Goal: Register for event/course

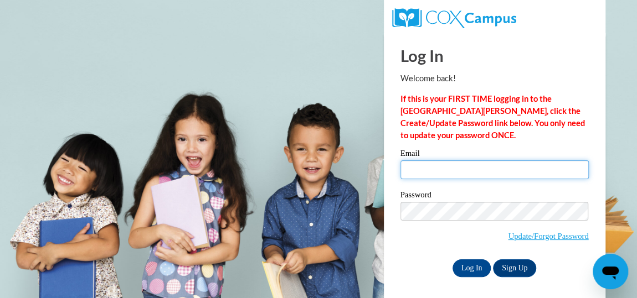
click at [481, 165] on input "Email" at bounding box center [494, 170] width 188 height 19
type input "[PERSON_NAME][EMAIL_ADDRESS][PERSON_NAME][DOMAIN_NAME]"
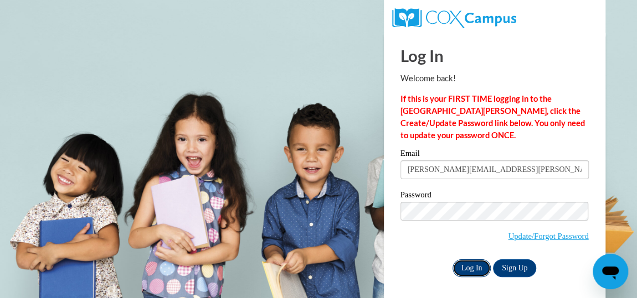
click at [468, 264] on input "Log In" at bounding box center [471, 269] width 39 height 18
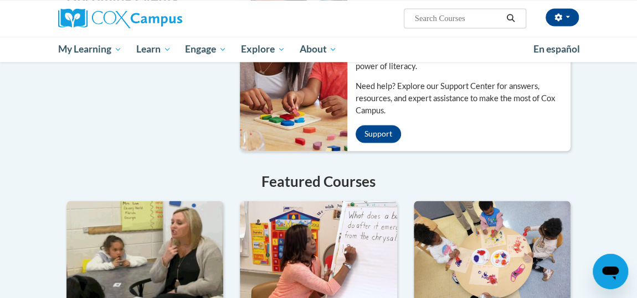
scroll to position [956, 0]
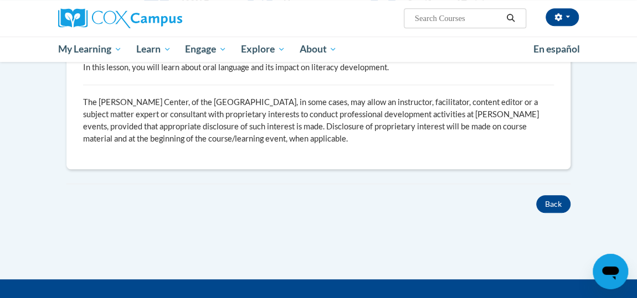
scroll to position [100, 0]
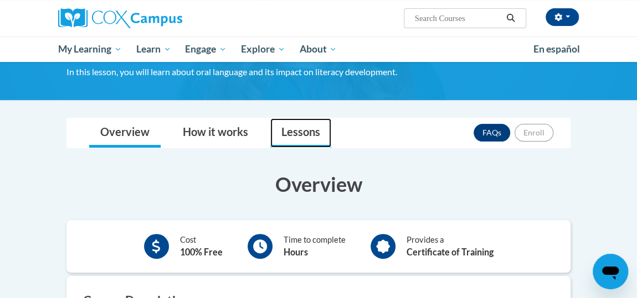
click at [295, 131] on link "Lessons" at bounding box center [300, 132] width 61 height 29
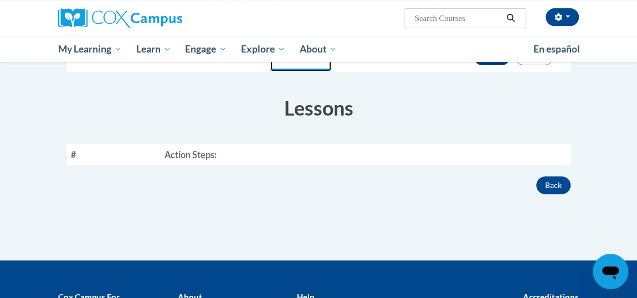
scroll to position [201, 0]
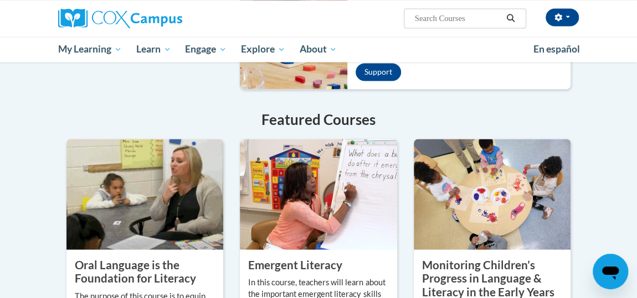
scroll to position [921, 0]
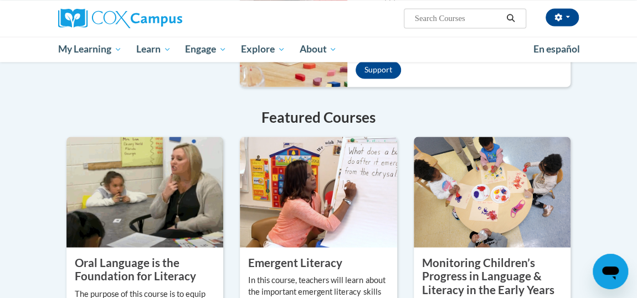
click at [114, 256] on property "Oral Language is the Foundation for Literacy" at bounding box center [135, 269] width 121 height 27
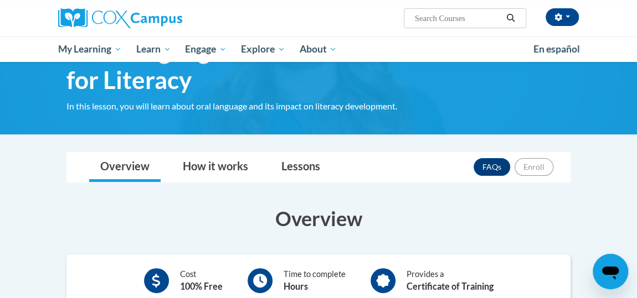
scroll to position [50, 0]
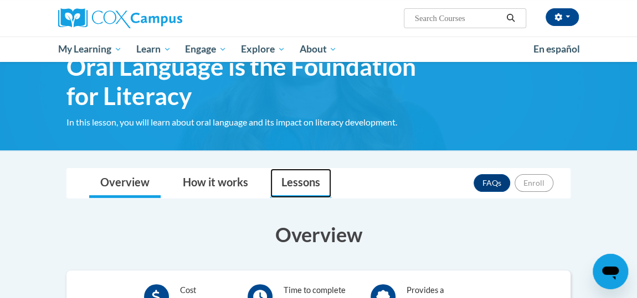
click at [301, 180] on link "Lessons" at bounding box center [300, 183] width 61 height 29
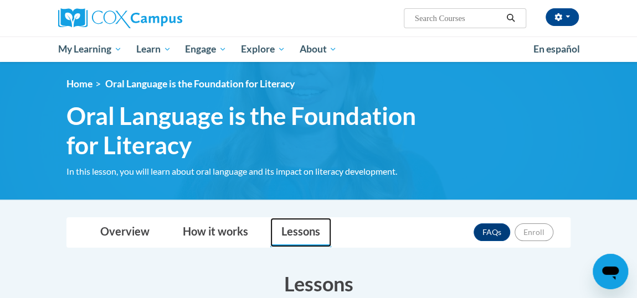
scroll to position [0, 0]
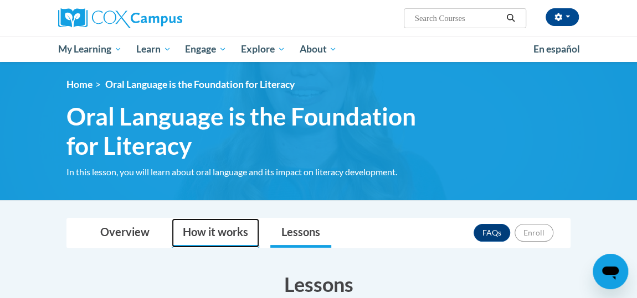
click at [221, 228] on link "How it works" at bounding box center [215, 233] width 87 height 29
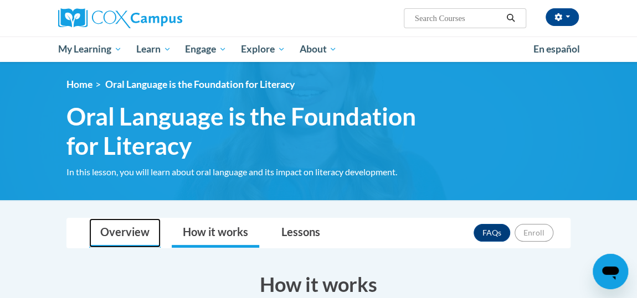
click at [130, 227] on link "Overview" at bounding box center [124, 233] width 71 height 29
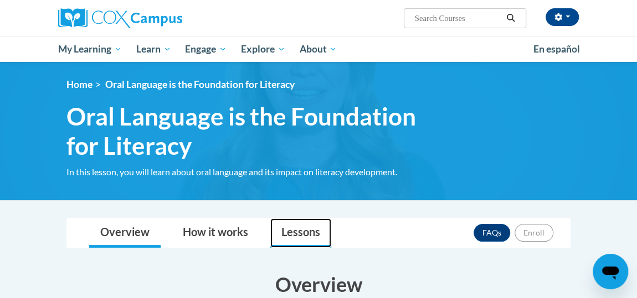
click at [308, 231] on link "Lessons" at bounding box center [300, 233] width 61 height 29
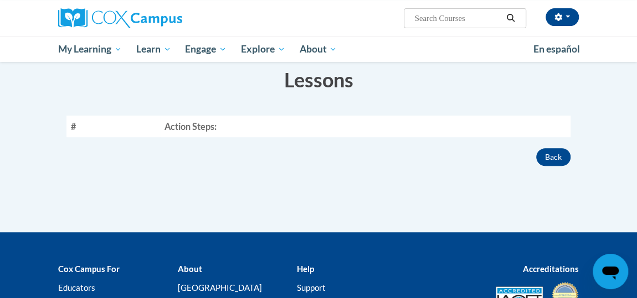
scroll to position [209, 0]
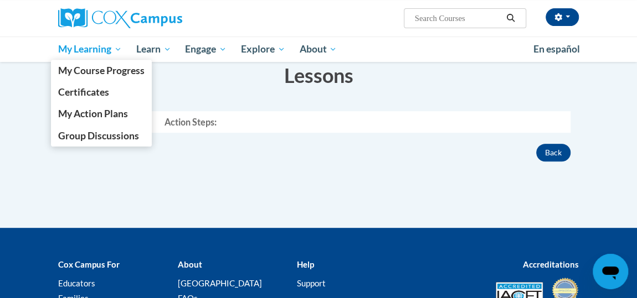
click at [99, 53] on span "My Learning" at bounding box center [90, 49] width 64 height 13
click at [66, 74] on span "My Course Progress" at bounding box center [101, 71] width 86 height 12
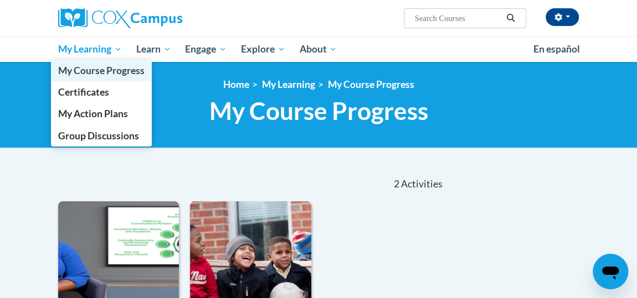
click at [75, 61] on link "My Course Progress" at bounding box center [101, 71] width 101 height 22
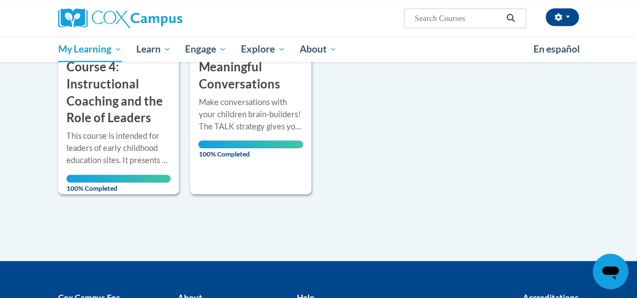
scroll to position [184, 0]
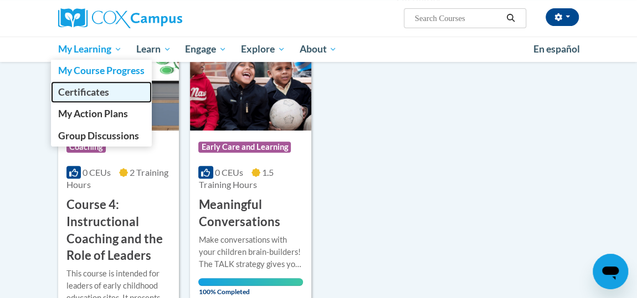
click at [76, 94] on span "Certificates" at bounding box center [83, 92] width 51 height 12
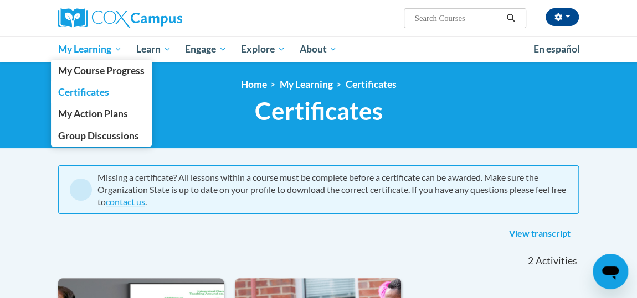
click at [89, 51] on span "My Learning" at bounding box center [90, 49] width 64 height 13
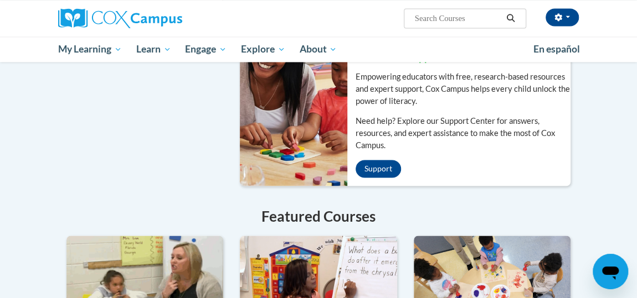
scroll to position [820, 0]
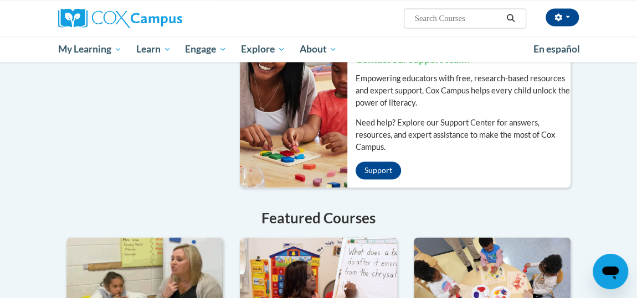
click at [448, 19] on input "Search..." at bounding box center [458, 18] width 89 height 13
type input "oral language is the foundation for literacy"
click at [512, 12] on button "Search" at bounding box center [510, 18] width 17 height 13
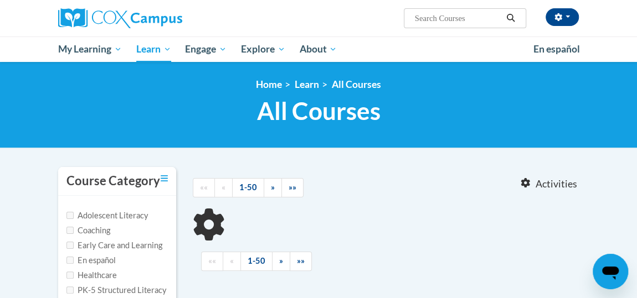
type input "oral language is the foundation for literacy"
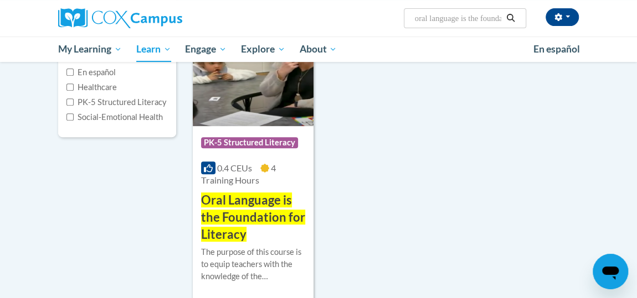
scroll to position [201, 0]
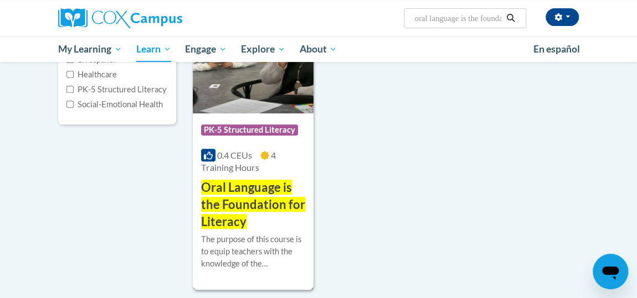
click at [242, 127] on span "PK-5 Structured Literacy" at bounding box center [249, 130] width 97 height 11
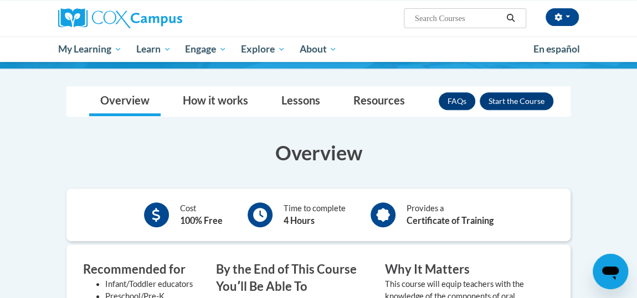
scroll to position [201, 0]
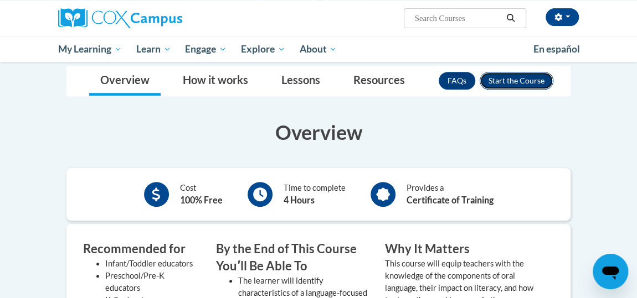
click at [509, 78] on button "Enroll" at bounding box center [516, 81] width 74 height 18
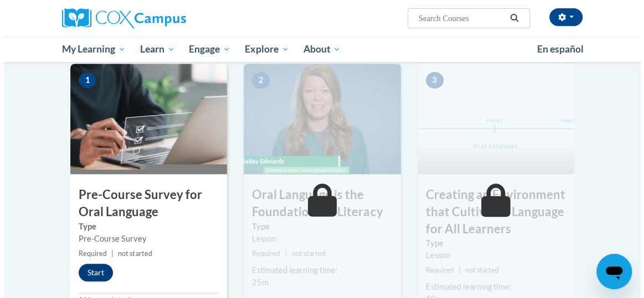
scroll to position [302, 0]
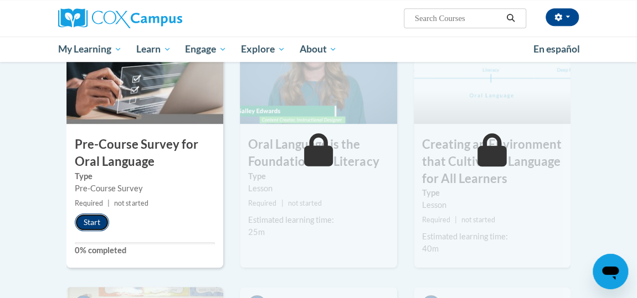
click at [97, 223] on button "Start" at bounding box center [92, 223] width 34 height 18
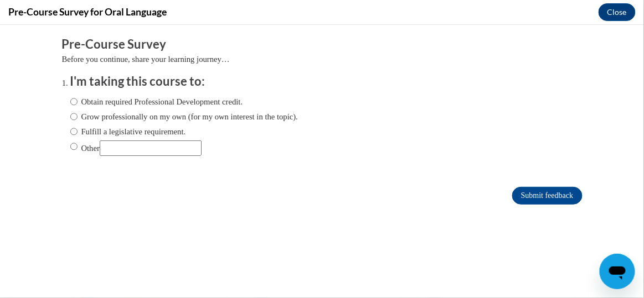
scroll to position [0, 0]
click at [70, 100] on input "Obtain required Professional Development credit." at bounding box center [73, 101] width 7 height 12
radio input "true"
click at [550, 198] on input "Submit feedback" at bounding box center [547, 196] width 70 height 18
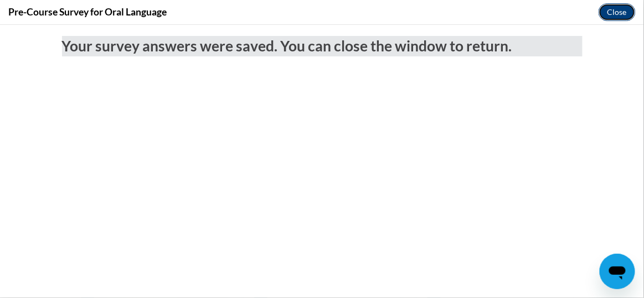
click at [613, 4] on button "Close" at bounding box center [616, 12] width 37 height 18
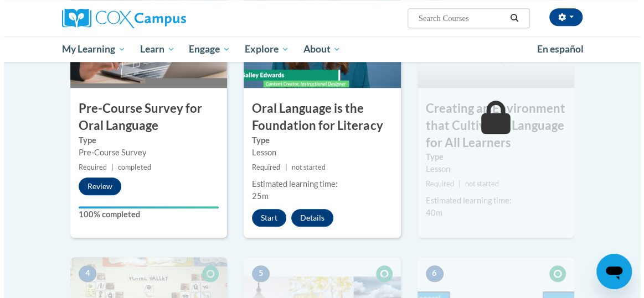
scroll to position [352, 0]
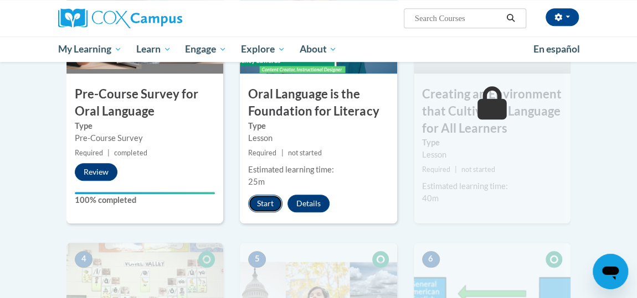
click at [257, 207] on button "Start" at bounding box center [265, 204] width 34 height 18
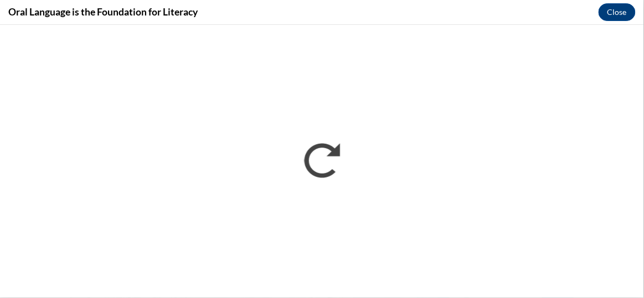
scroll to position [0, 0]
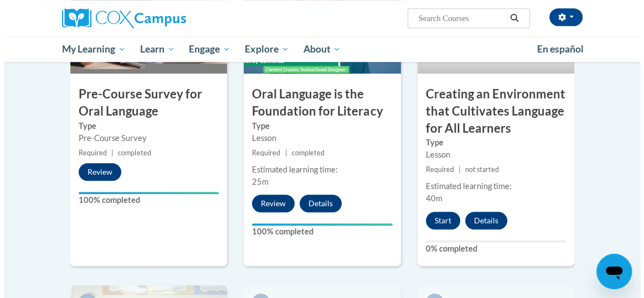
scroll to position [302, 0]
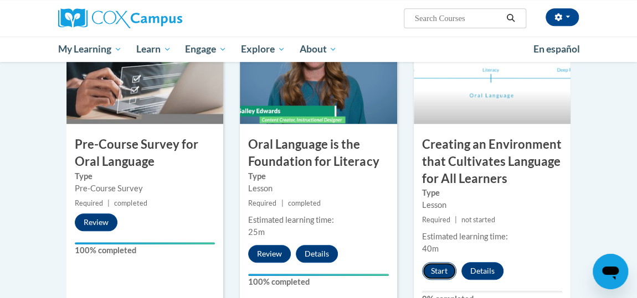
click at [426, 273] on button "Start" at bounding box center [439, 271] width 34 height 18
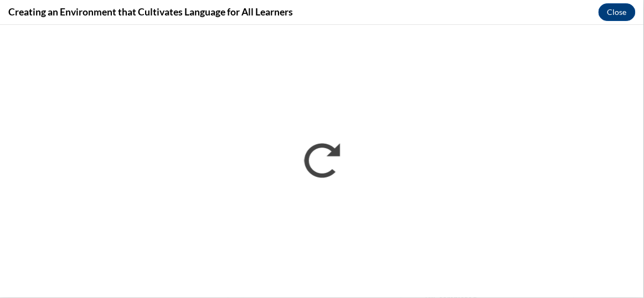
scroll to position [0, 0]
